Goal: Register for event/course

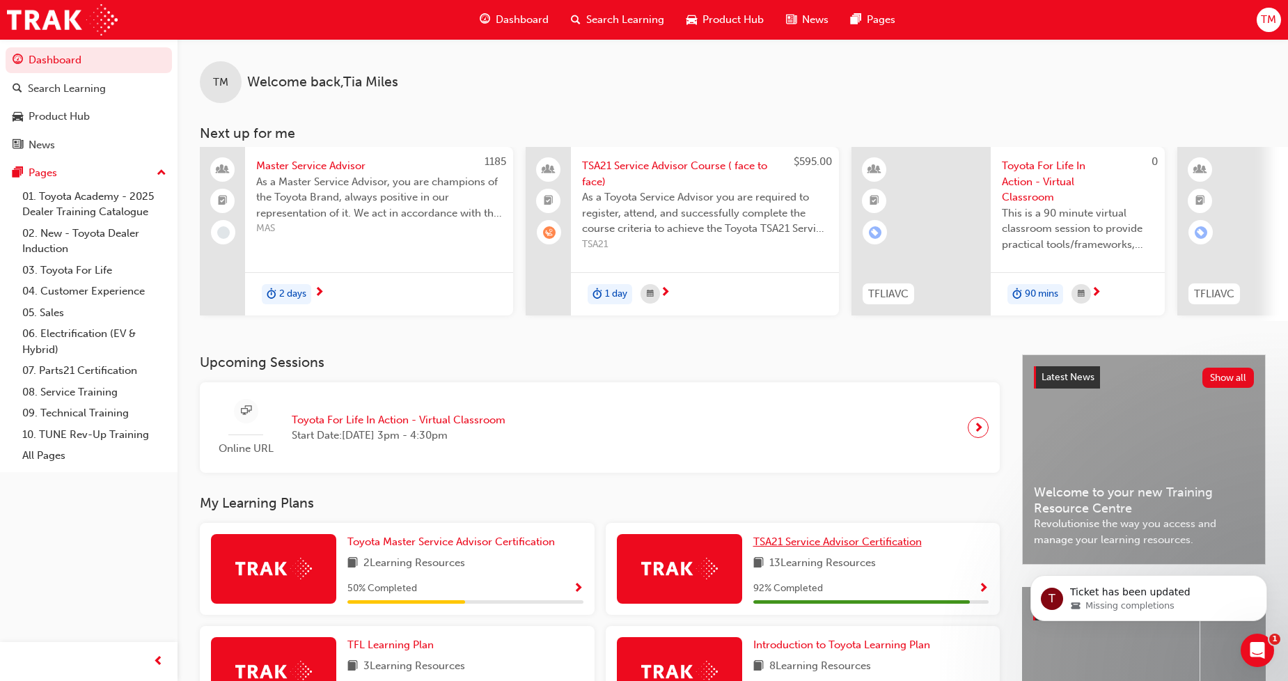
click at [857, 548] on span "TSA21 Service Advisor Certification" at bounding box center [837, 541] width 169 height 13
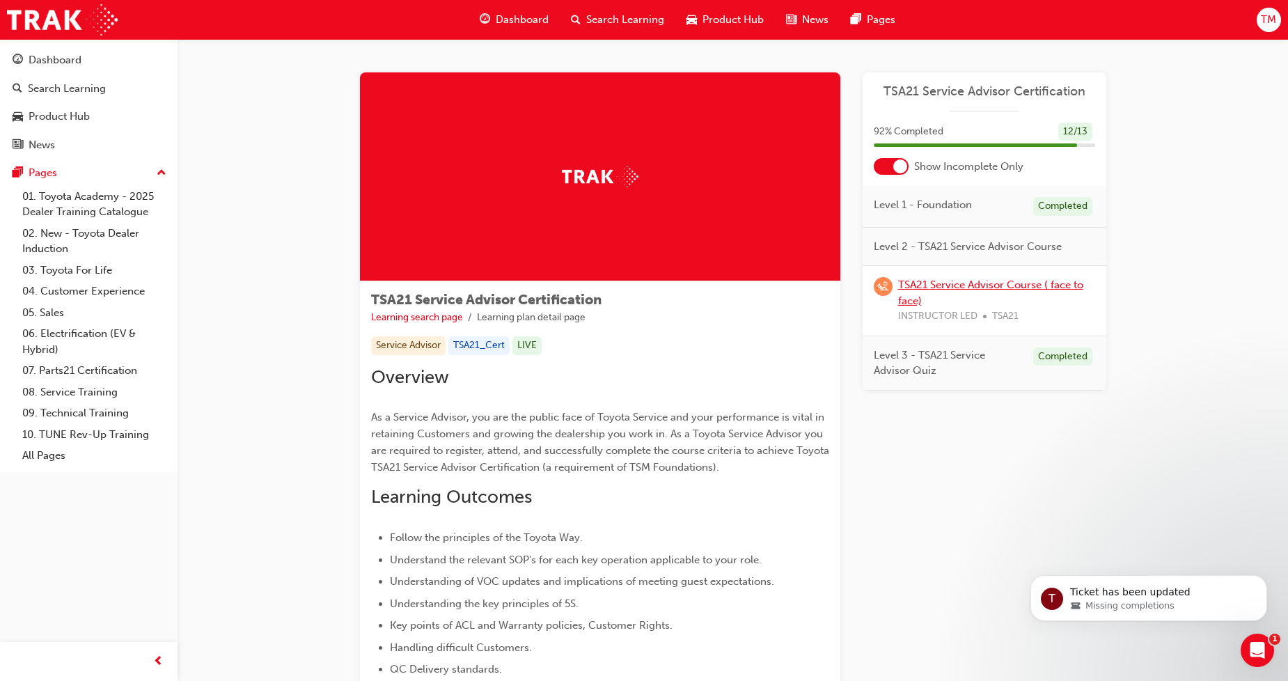
click at [928, 287] on link "TSA21 Service Advisor Course ( face to face)" at bounding box center [990, 293] width 185 height 29
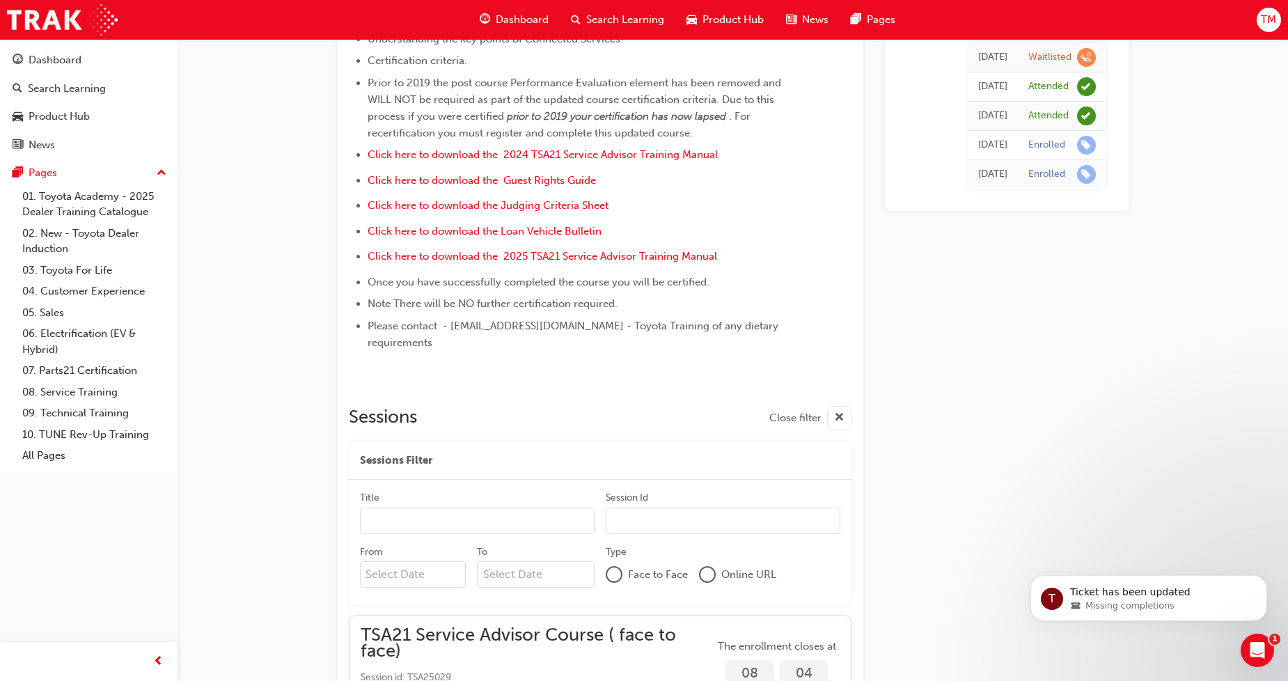
scroll to position [163, 0]
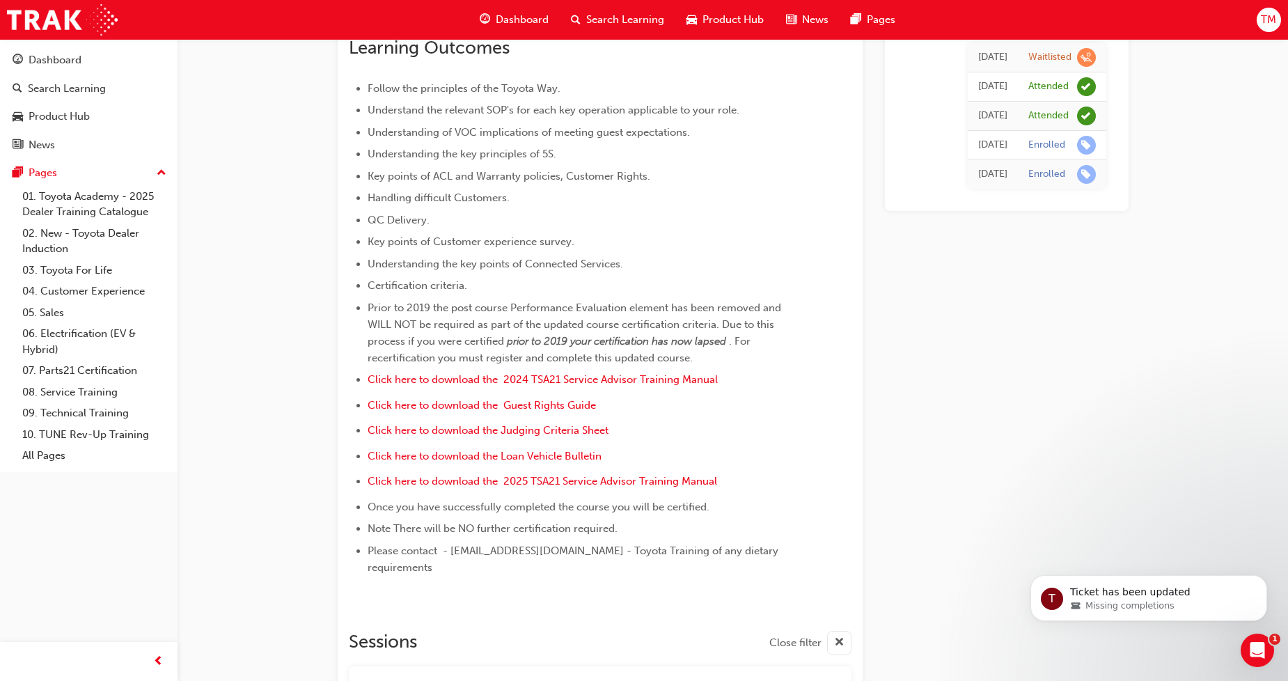
drag, startPoint x: 1265, startPoint y: 65, endPoint x: 1255, endPoint y: -14, distance: 79.2
click at [928, 0] on html "Your version of Internet Explorer is outdated and not supported. Please upgrade…" at bounding box center [644, 177] width 1288 height 681
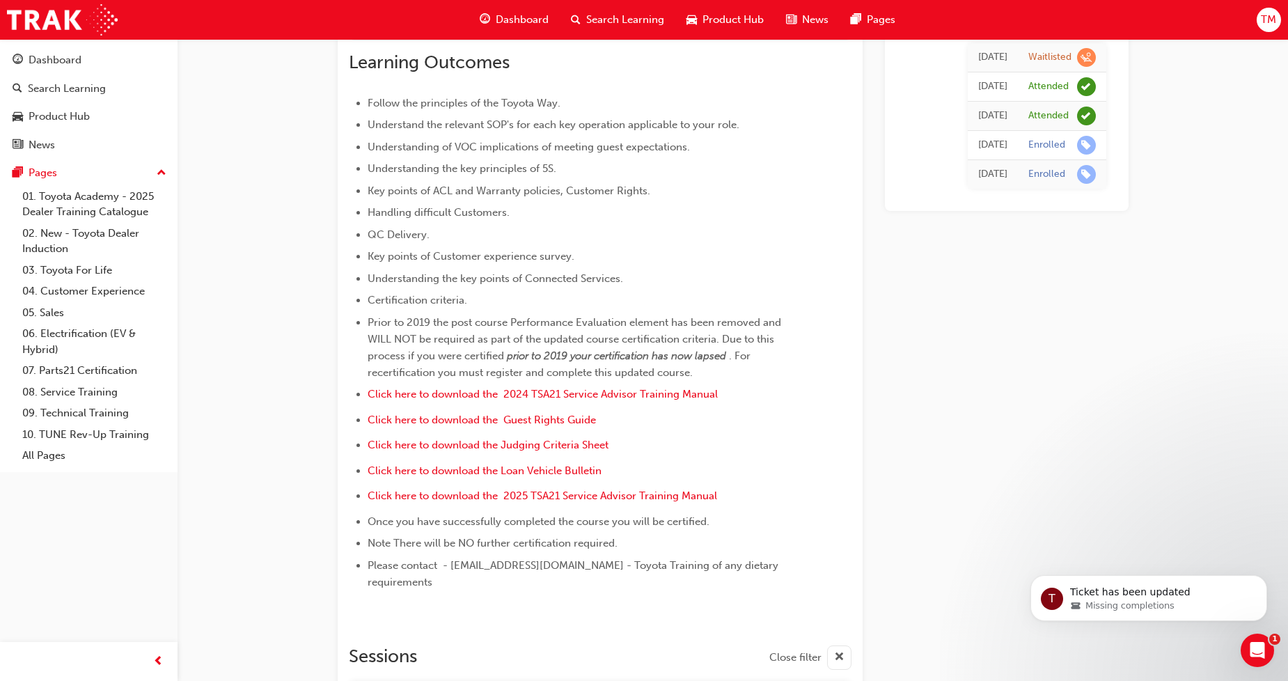
click at [928, 605] on div "Open Intercom Messenger" at bounding box center [1256, 648] width 46 height 46
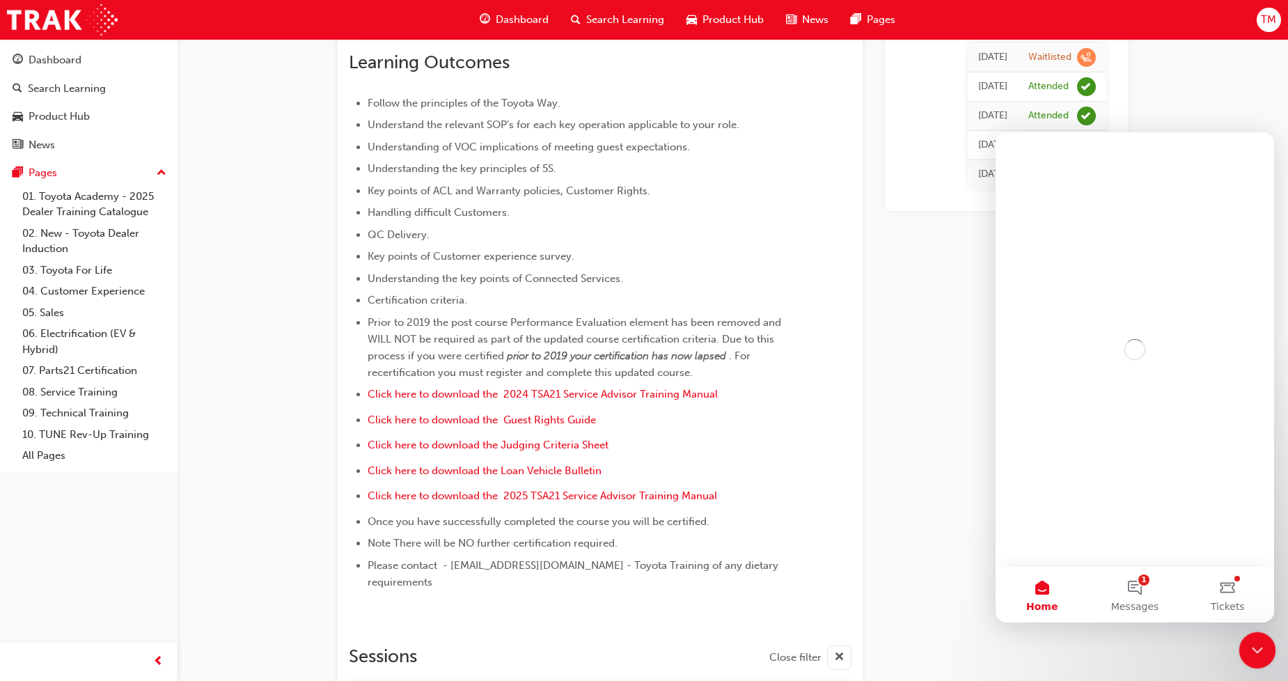
scroll to position [0, 0]
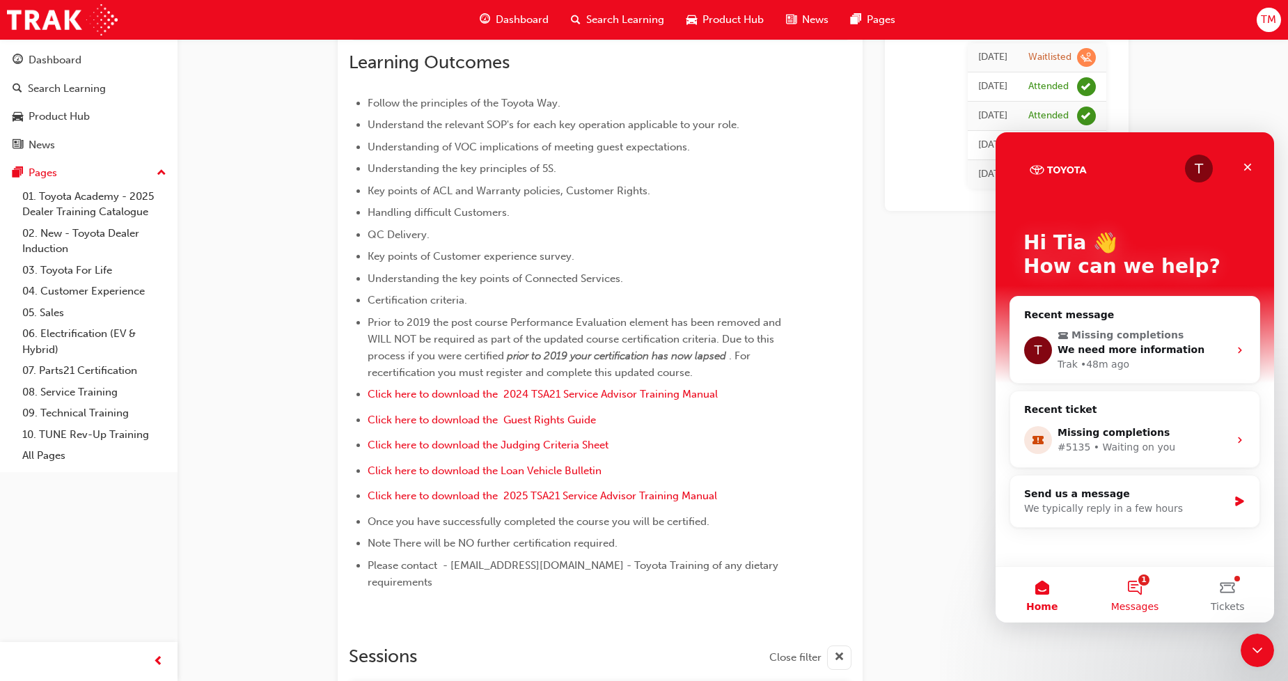
click at [928, 591] on button "1 Messages" at bounding box center [1134, 595] width 93 height 56
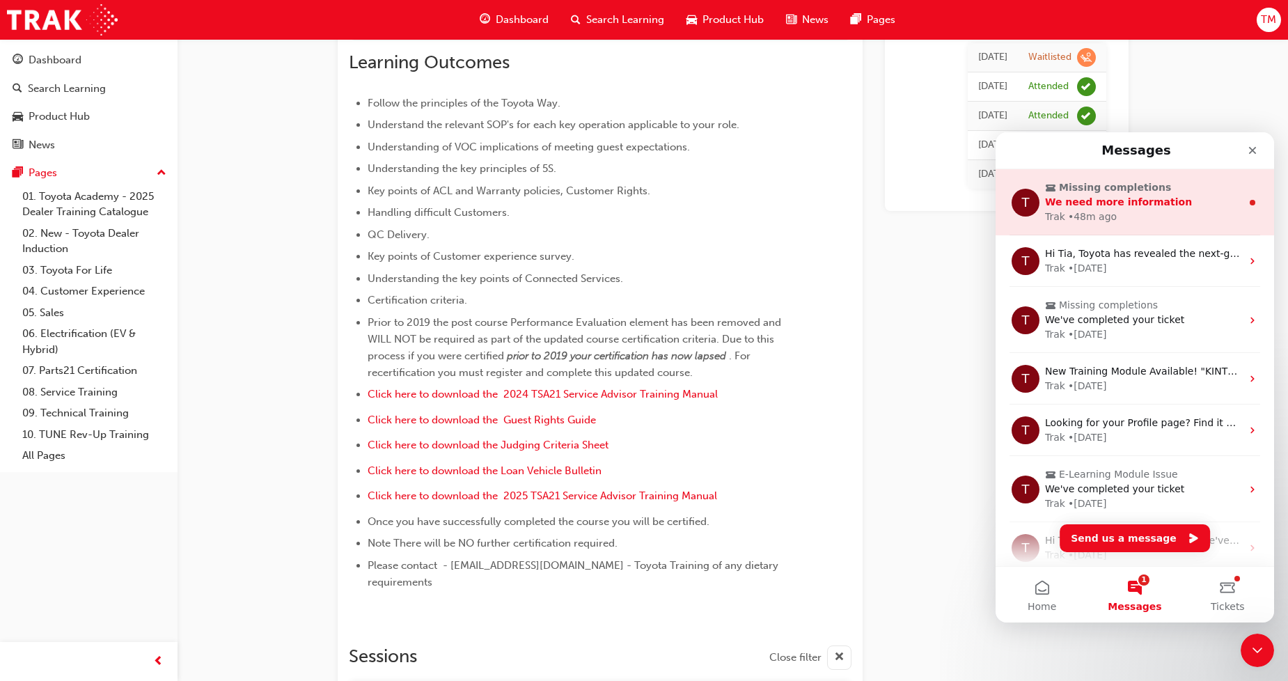
click at [928, 204] on div "We need more information" at bounding box center [1143, 202] width 196 height 15
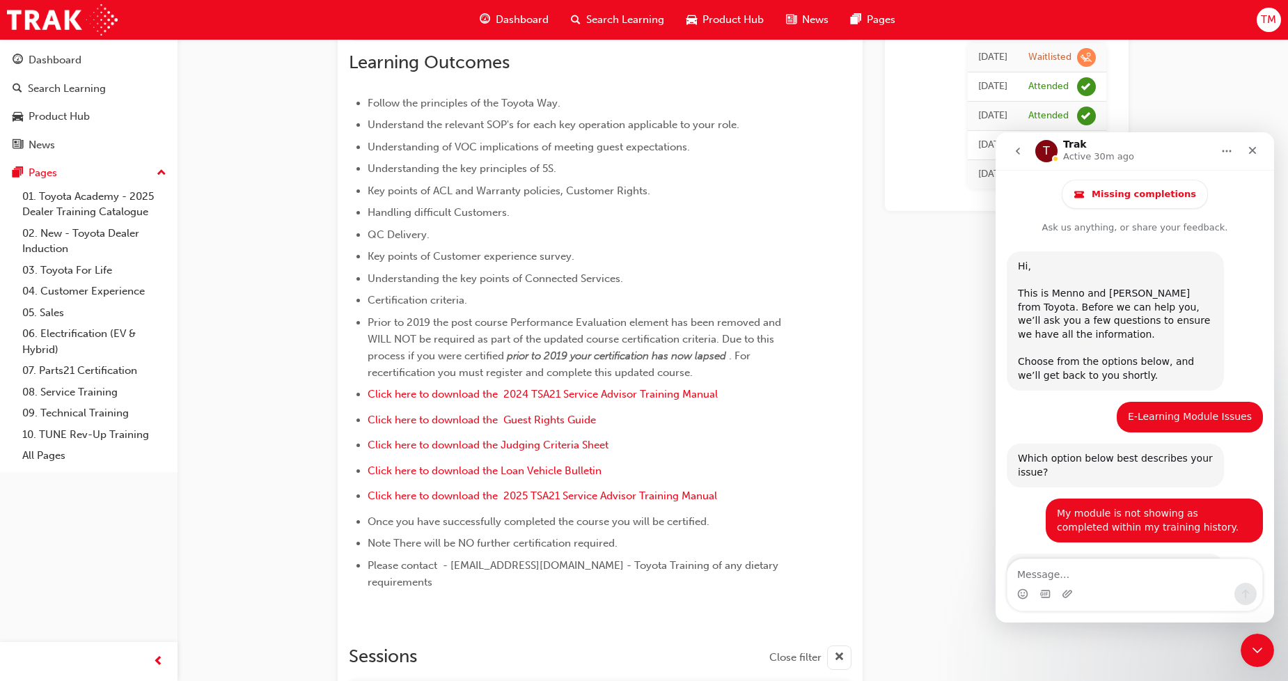
scroll to position [65, 0]
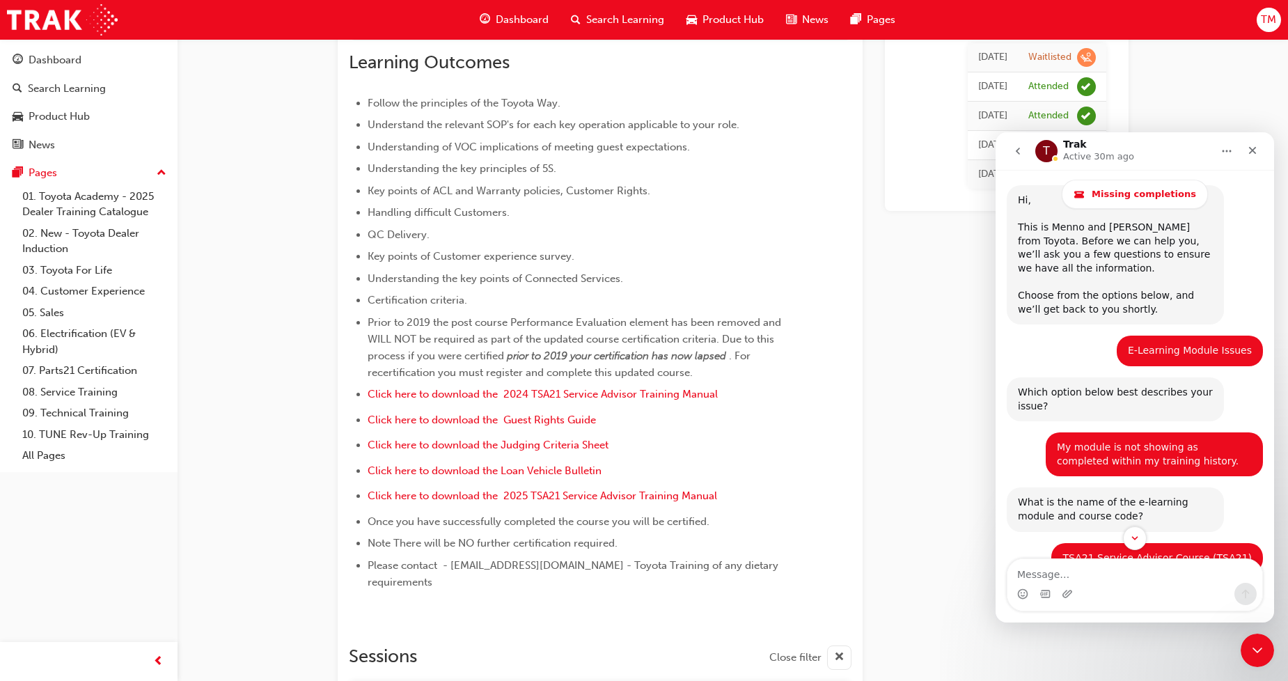
click at [928, 576] on textarea "Message…" at bounding box center [1135, 571] width 255 height 24
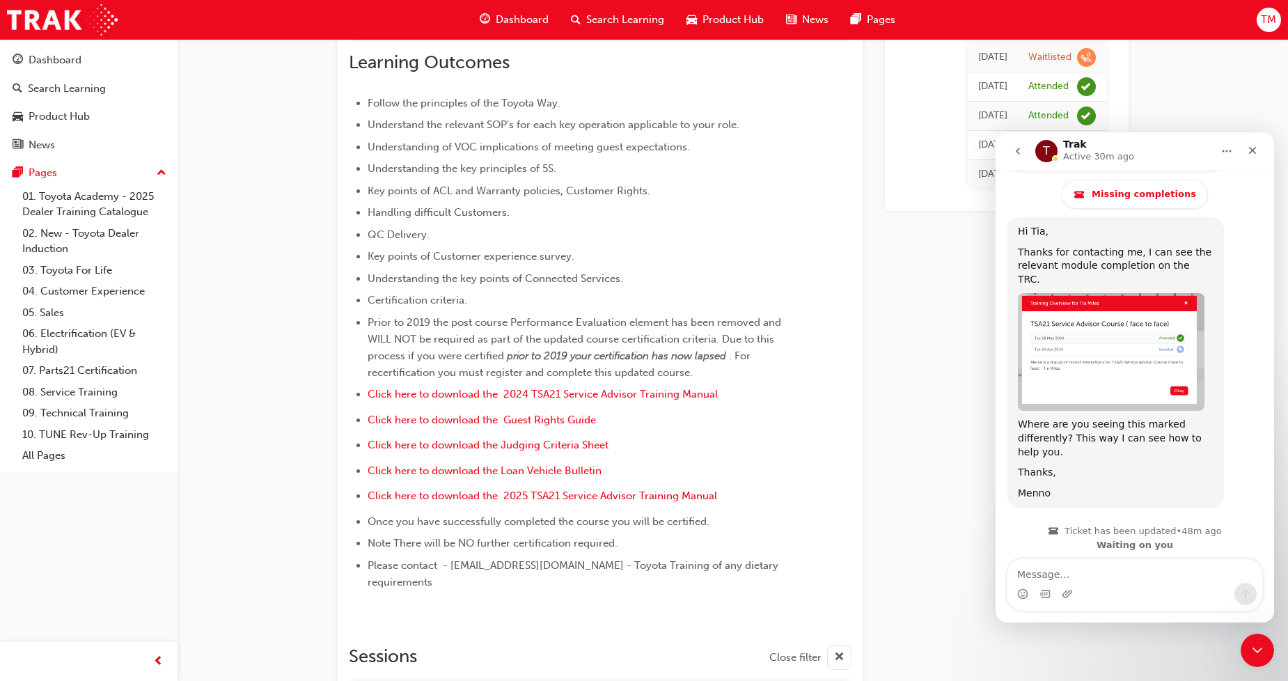
scroll to position [987, 0]
click at [928, 575] on textarea "Message…" at bounding box center [1135, 571] width 255 height 24
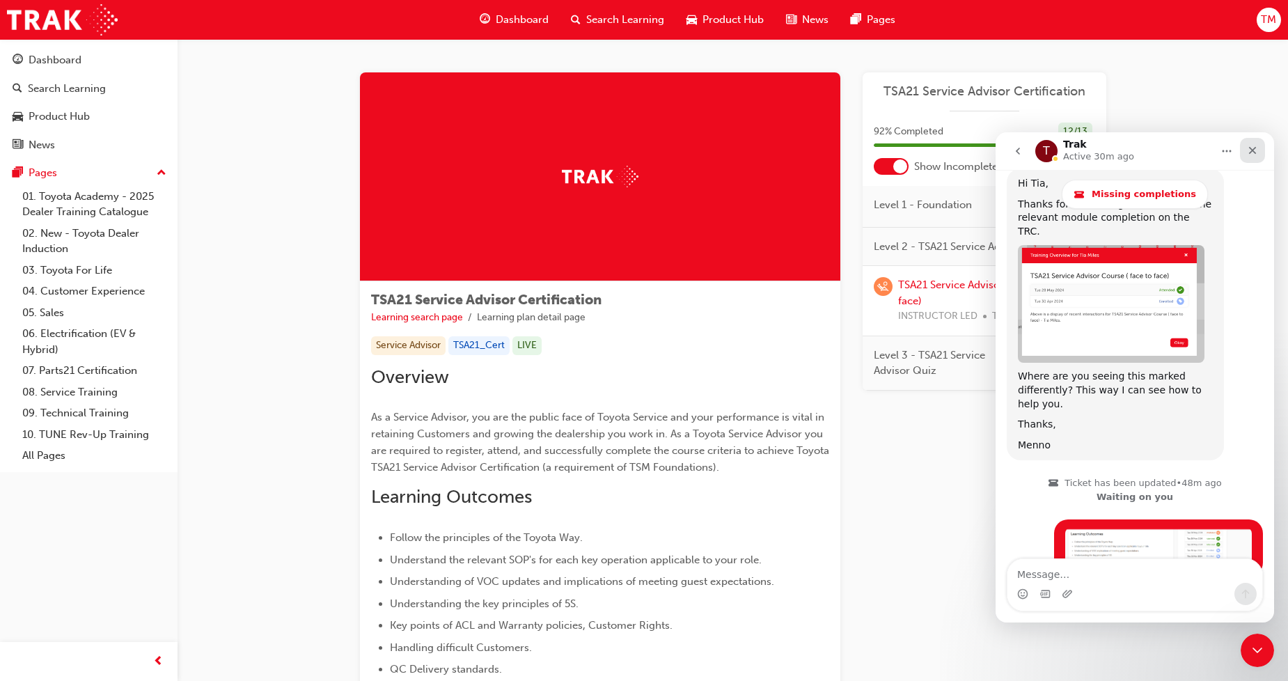
click at [928, 148] on icon "Close" at bounding box center [1252, 150] width 11 height 11
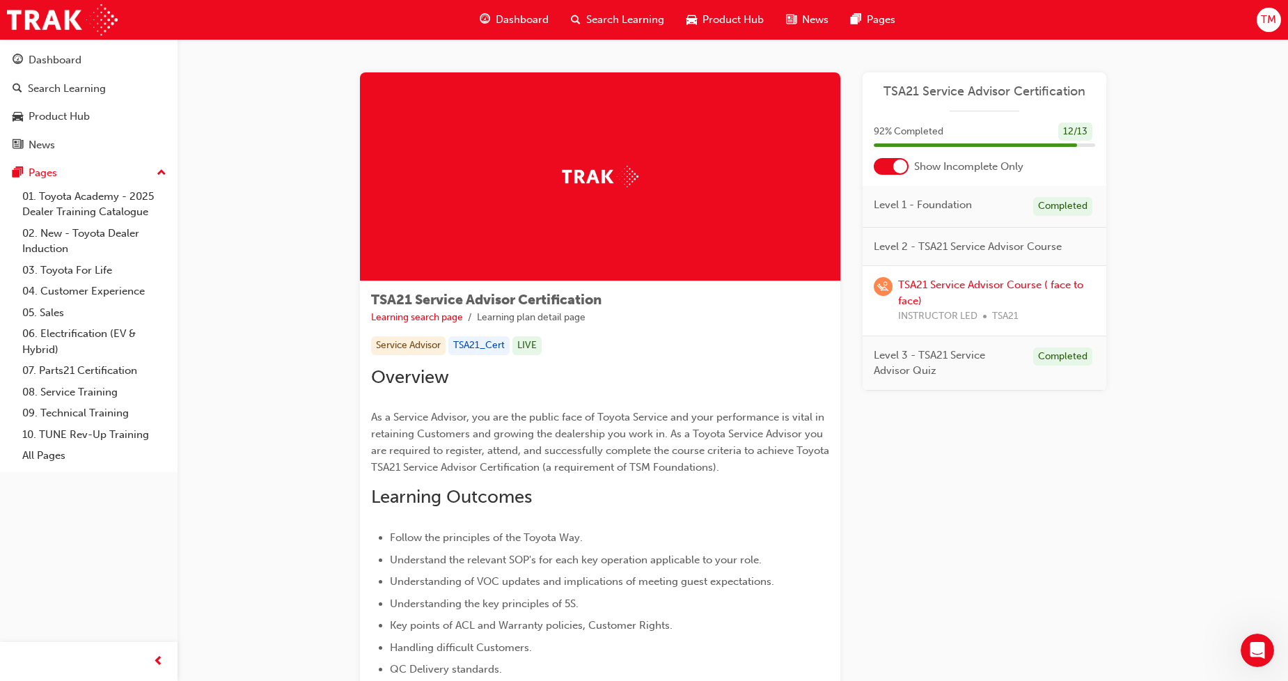
scroll to position [1035, 0]
click at [928, 605] on div "Open Intercom Messenger" at bounding box center [1256, 648] width 46 height 46
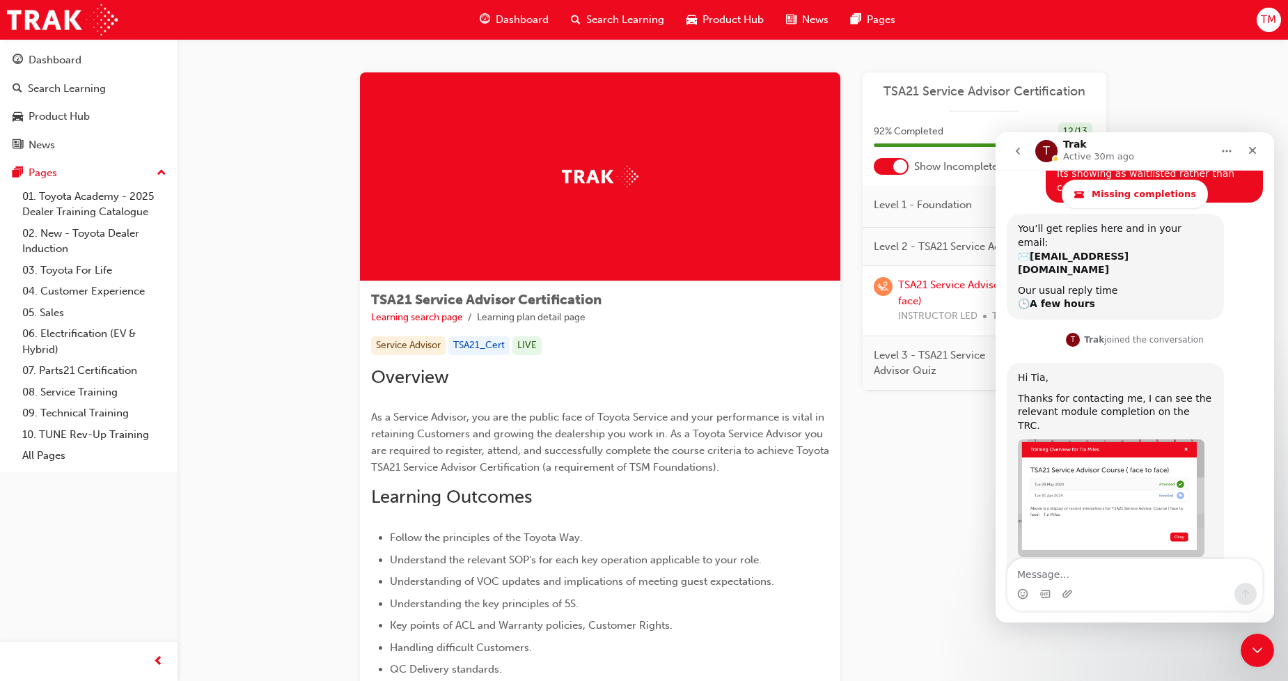
scroll to position [1035, 0]
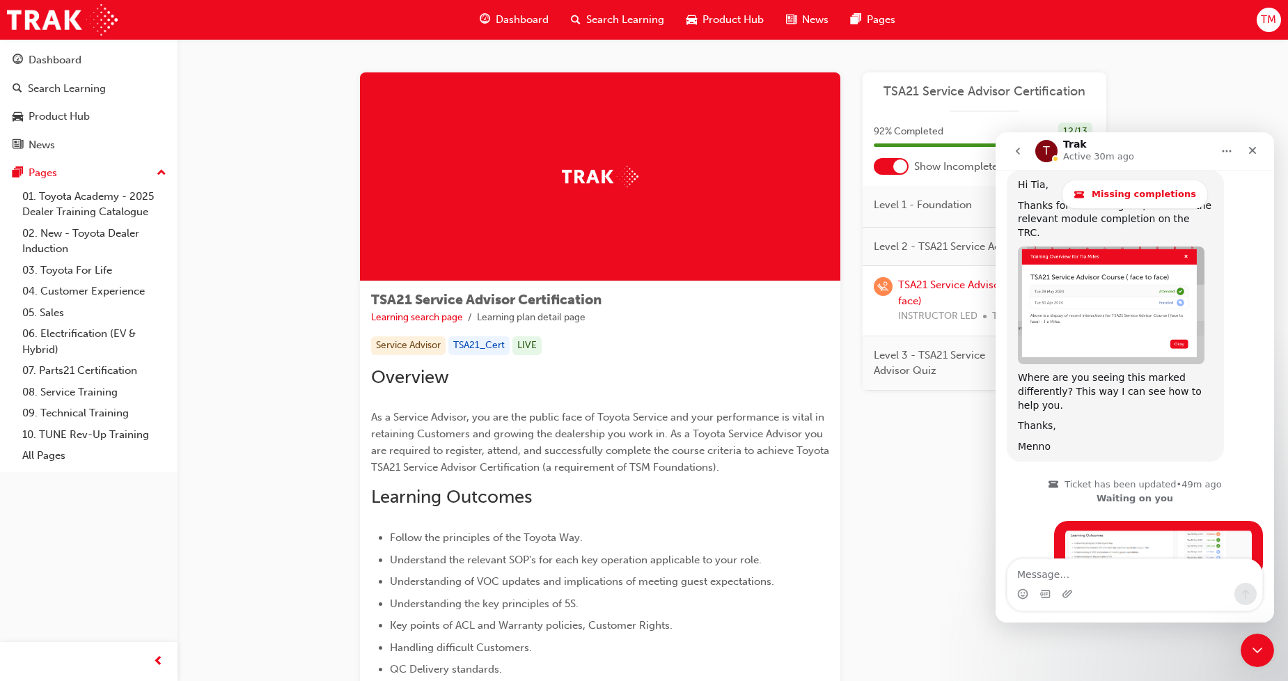
click at [928, 576] on textarea "Message…" at bounding box center [1135, 571] width 255 height 24
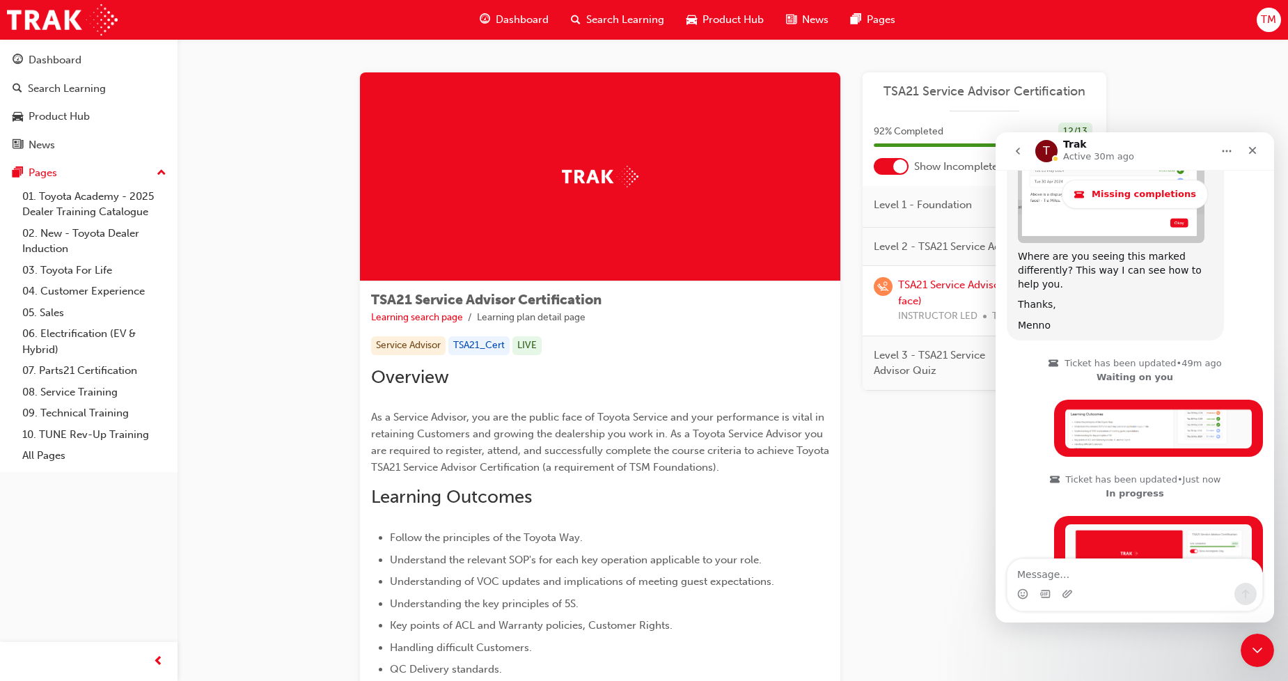
scroll to position [1159, 0]
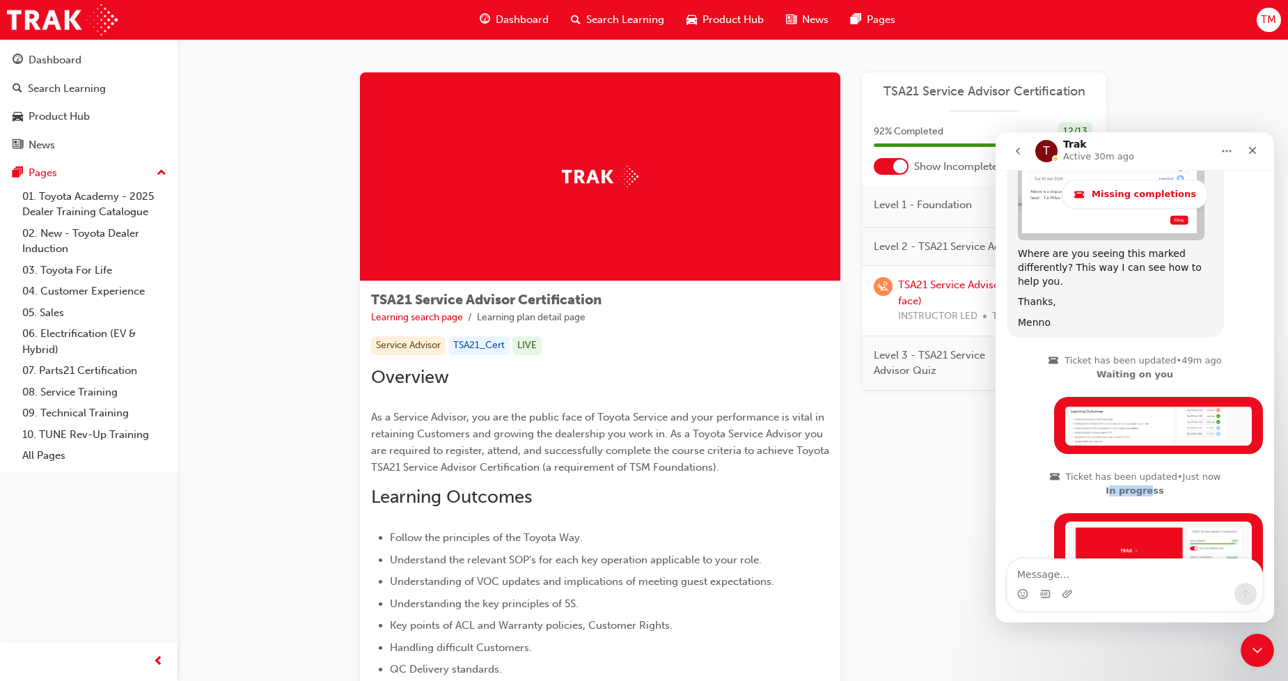
drag, startPoint x: 1122, startPoint y: 410, endPoint x: 1061, endPoint y: 409, distance: 61.3
click at [928, 485] on span "In progress" at bounding box center [1135, 490] width 172 height 11
click at [928, 474] on icon "Lisa and Menno says…" at bounding box center [1055, 477] width 10 height 7
click at [928, 471] on span "Ticket has been updated • Just now" at bounding box center [1143, 476] width 155 height 11
click at [928, 152] on div "Close" at bounding box center [1252, 150] width 25 height 25
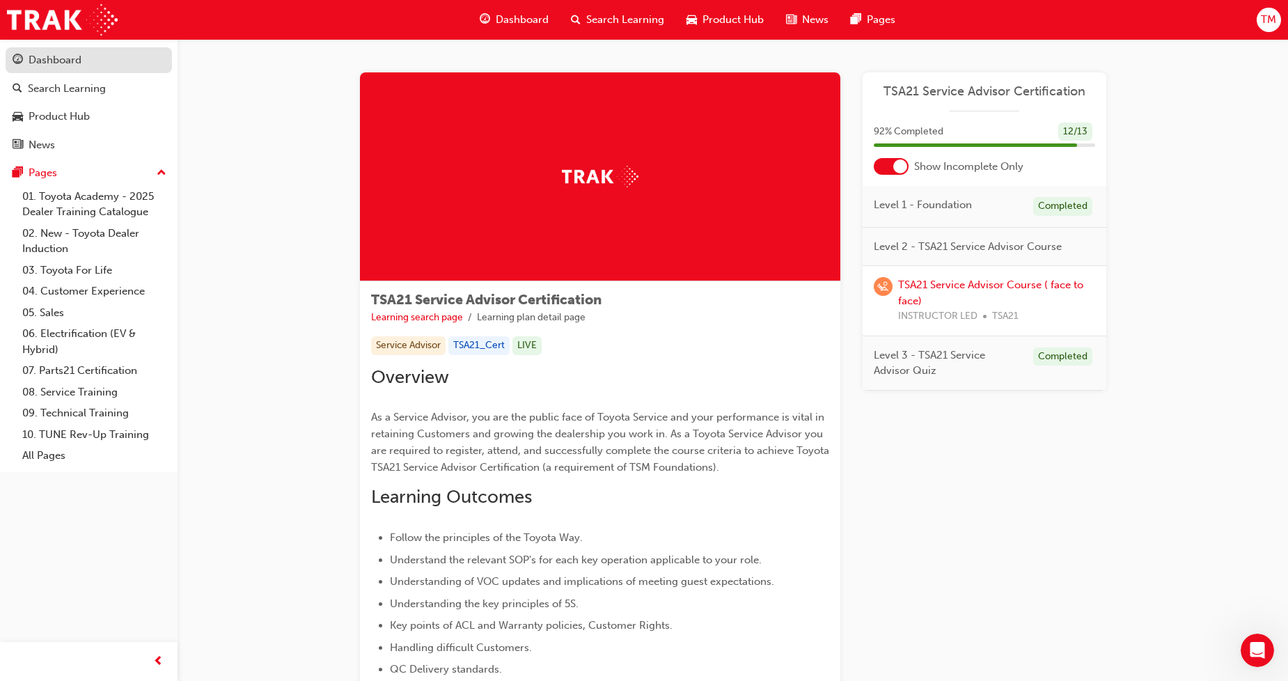
click at [88, 65] on div "Dashboard" at bounding box center [89, 60] width 152 height 17
